Goal: Navigation & Orientation: Find specific page/section

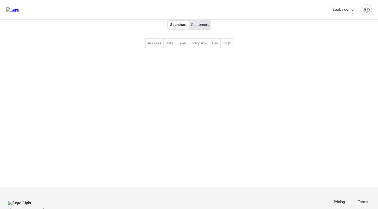
click at [203, 23] on span "Customers" at bounding box center [200, 24] width 18 height 5
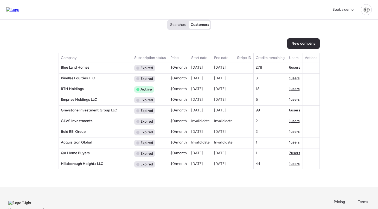
click at [293, 66] on span "6 users" at bounding box center [294, 67] width 11 height 4
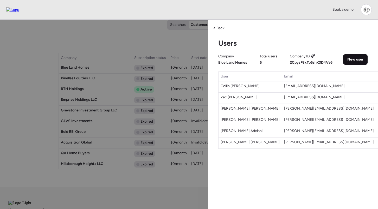
click at [346, 57] on div "New user" at bounding box center [356, 59] width 24 height 10
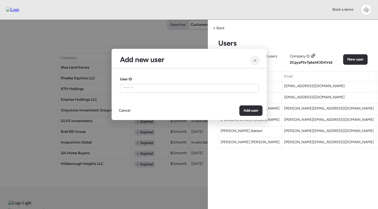
click at [253, 63] on icon at bounding box center [255, 60] width 4 height 4
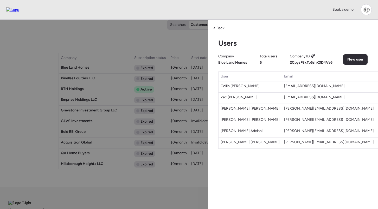
click at [284, 120] on span "kelly@bluelandhomes.com" at bounding box center [329, 119] width 90 height 4
click at [3, 6] on div "Book a demo" at bounding box center [189, 10] width 378 height 20
click at [9, 7] on img at bounding box center [12, 9] width 13 height 5
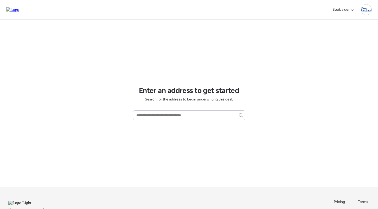
click at [367, 13] on div at bounding box center [366, 9] width 11 height 11
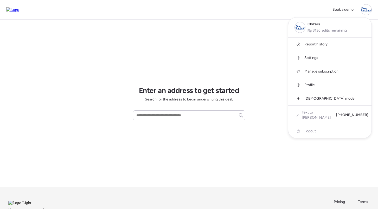
click at [366, 12] on div at bounding box center [366, 9] width 11 height 11
